Goal: Information Seeking & Learning: Compare options

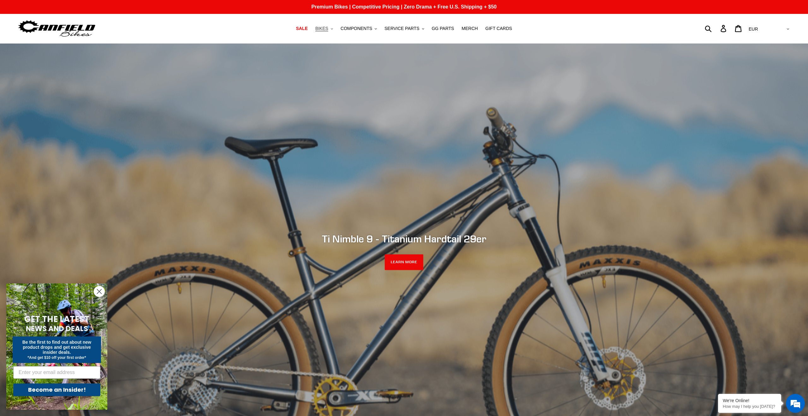
click at [336, 30] on button "BIKES .cls-1{fill:#231f20}" at bounding box center [324, 28] width 24 height 9
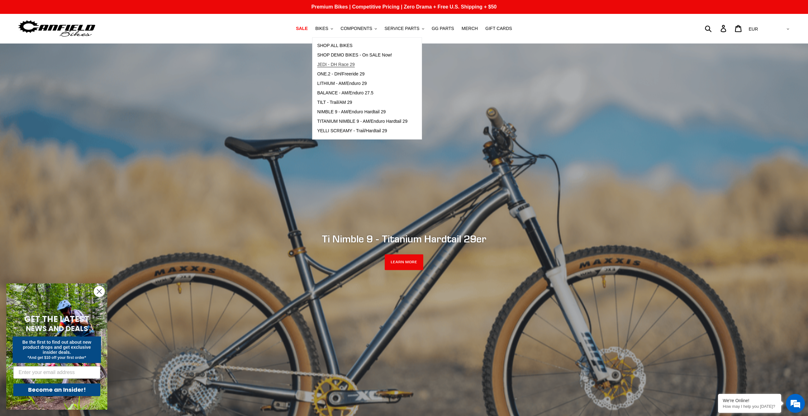
click at [355, 66] on span "JEDI - DH Race 29" at bounding box center [336, 64] width 38 height 5
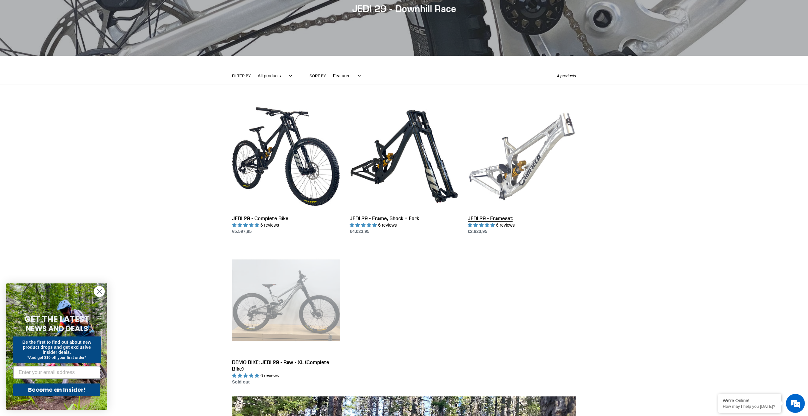
click at [514, 193] on link "JEDI 29 - Frameset" at bounding box center [522, 168] width 108 height 133
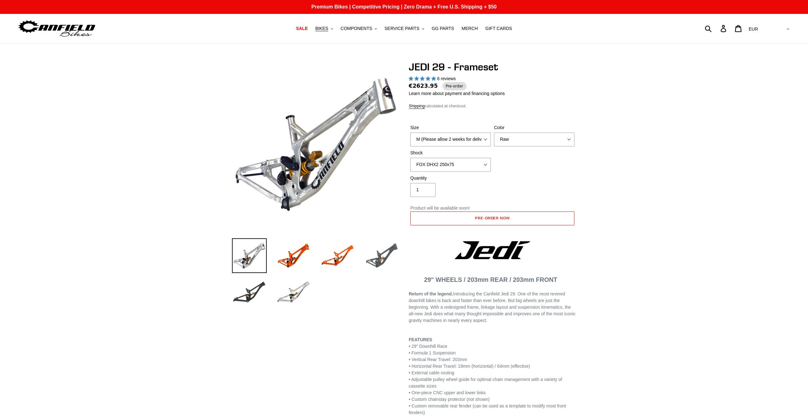
click at [385, 260] on img at bounding box center [382, 255] width 35 height 35
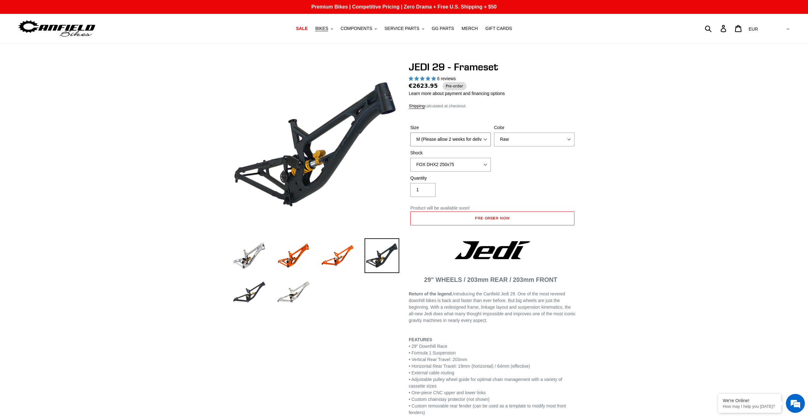
click at [459, 137] on select "M (Please allow 2 weeks for delivery) L (Please allow 2 weeks for delivery) XL" at bounding box center [450, 140] width 81 height 14
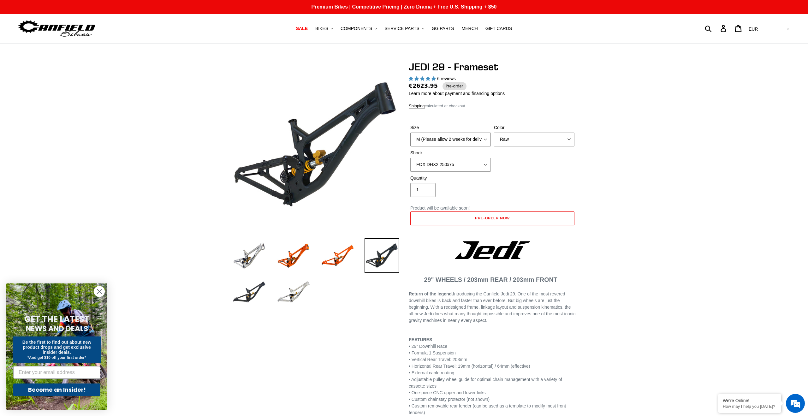
select select "L (Please allow 2 weeks for delivery)"
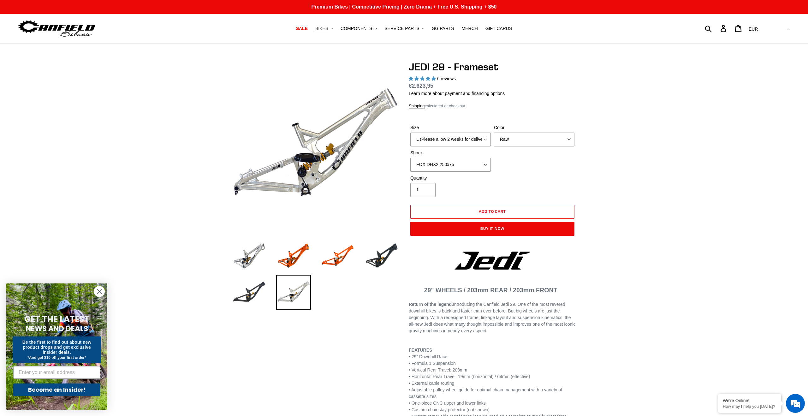
click at [331, 29] on button "BIKES .cls-1{fill:#231f20}" at bounding box center [324, 28] width 24 height 9
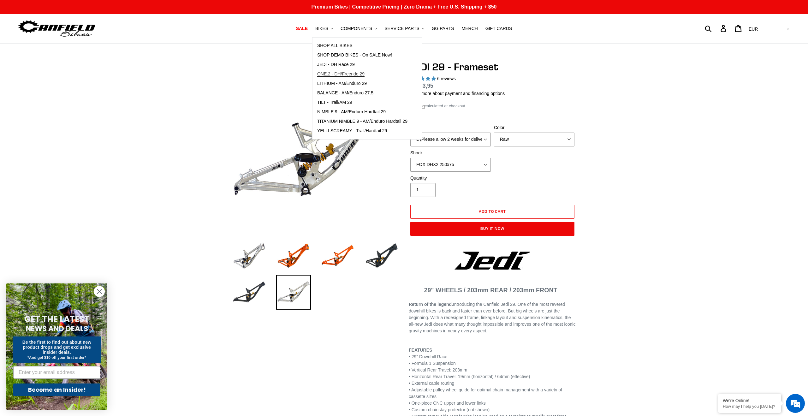
click at [364, 75] on span "ONE.2 - DH/Freeride 29" at bounding box center [340, 73] width 47 height 5
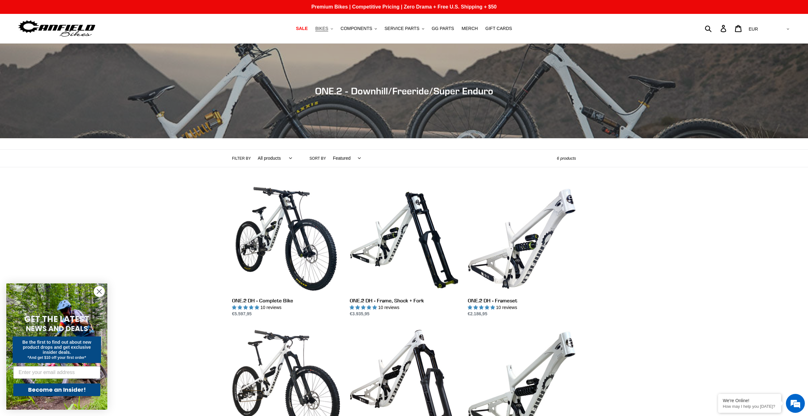
click at [332, 30] on button "BIKES .cls-1{fill:#231f20}" at bounding box center [324, 28] width 24 height 9
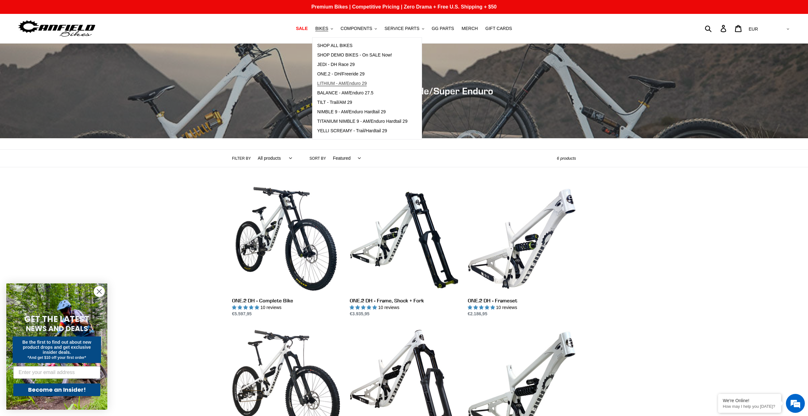
click at [367, 85] on span "LITHIUM - AM/Enduro 29" at bounding box center [342, 83] width 50 height 5
